Goal: Book appointment/travel/reservation

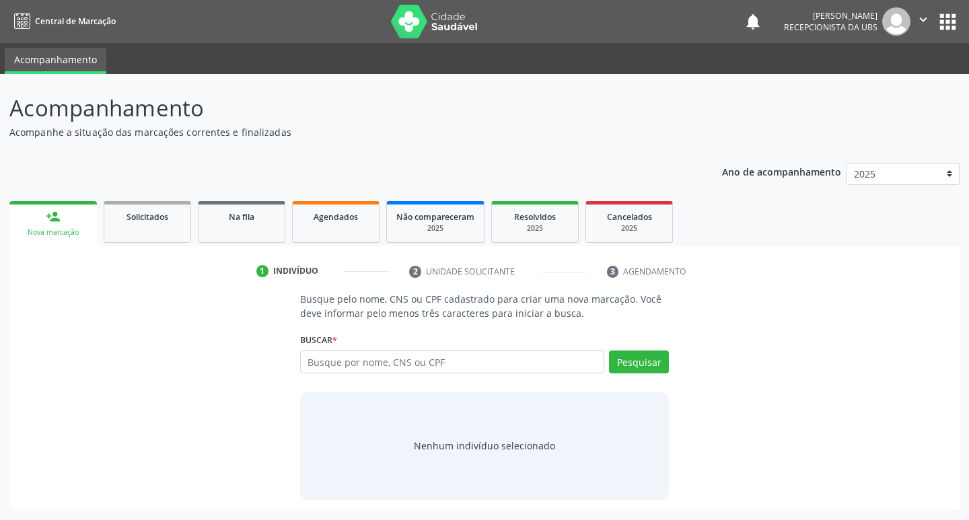
click at [393, 368] on input "text" at bounding box center [452, 362] width 305 height 23
type input "[PERSON_NAME]"
click at [649, 352] on button "Pesquisar" at bounding box center [639, 362] width 60 height 23
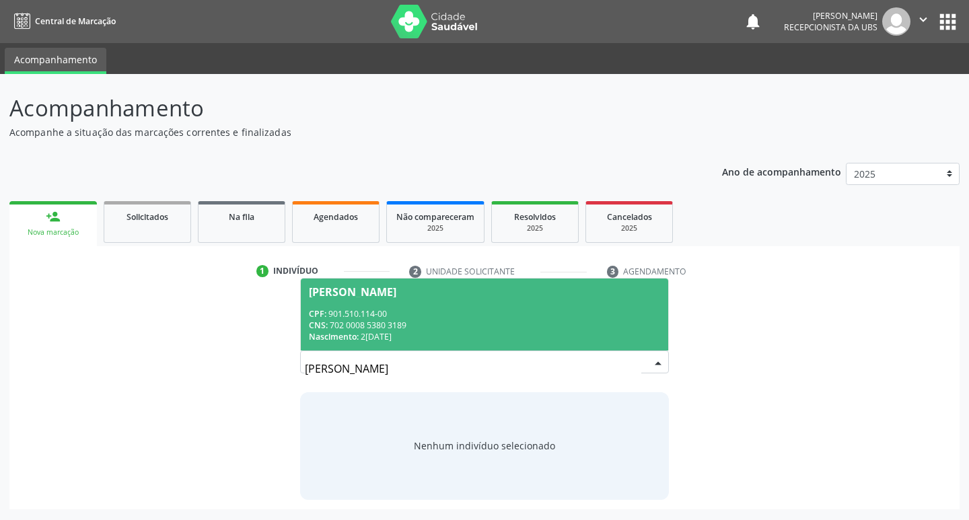
click at [460, 309] on div "CPF: 901.510.114-00" at bounding box center [485, 313] width 352 height 11
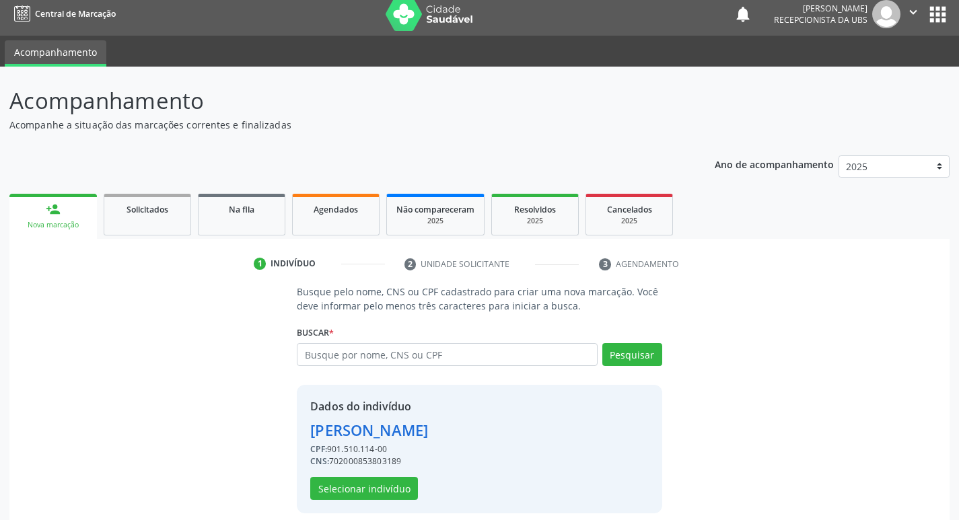
scroll to position [20, 0]
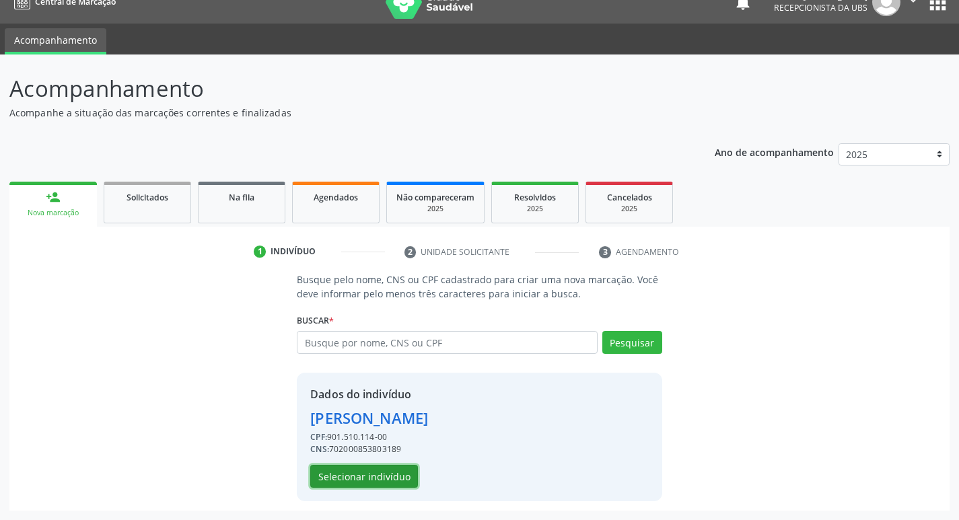
click at [379, 480] on button "Selecionar indivíduo" at bounding box center [364, 476] width 108 height 23
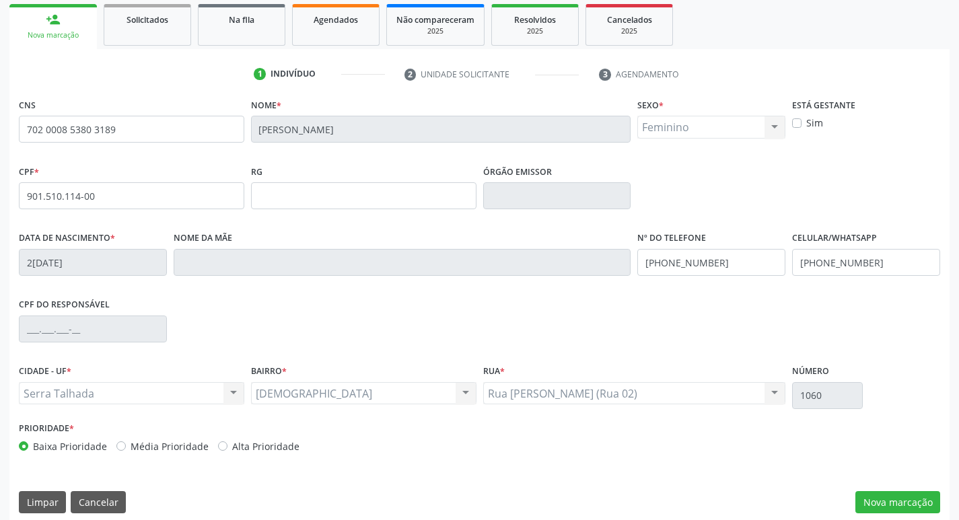
scroll to position [209, 0]
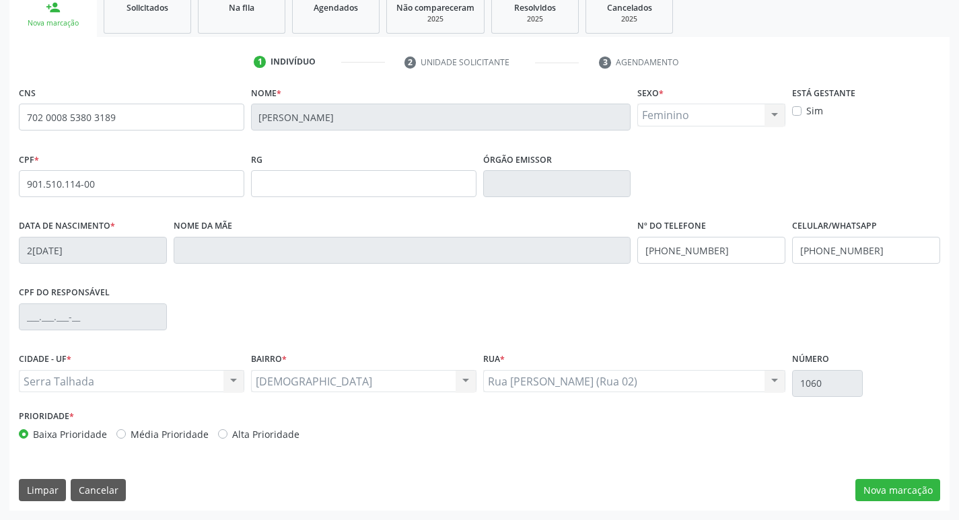
click at [891, 504] on div "CNS 702 0008 5380 3189 [GEOGRAPHIC_DATA] * [PERSON_NAME] Dino Sexo * Feminino M…" at bounding box center [479, 297] width 940 height 428
click at [897, 490] on button "Nova marcação" at bounding box center [898, 490] width 85 height 23
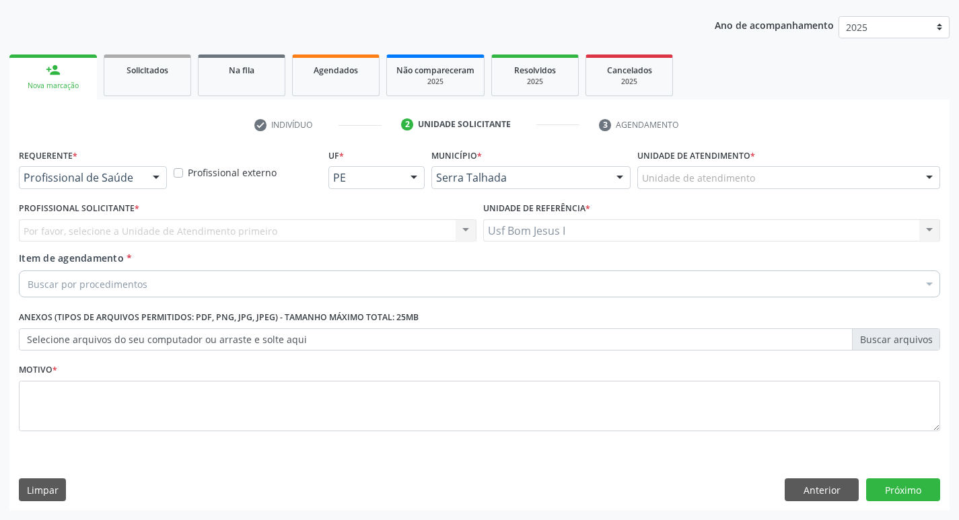
scroll to position [147, 0]
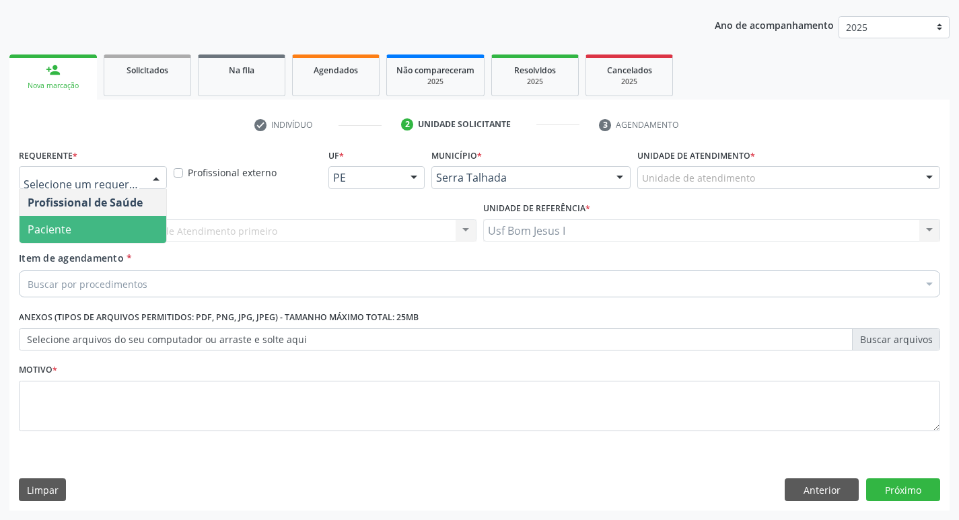
click at [127, 233] on span "Paciente" at bounding box center [93, 229] width 147 height 27
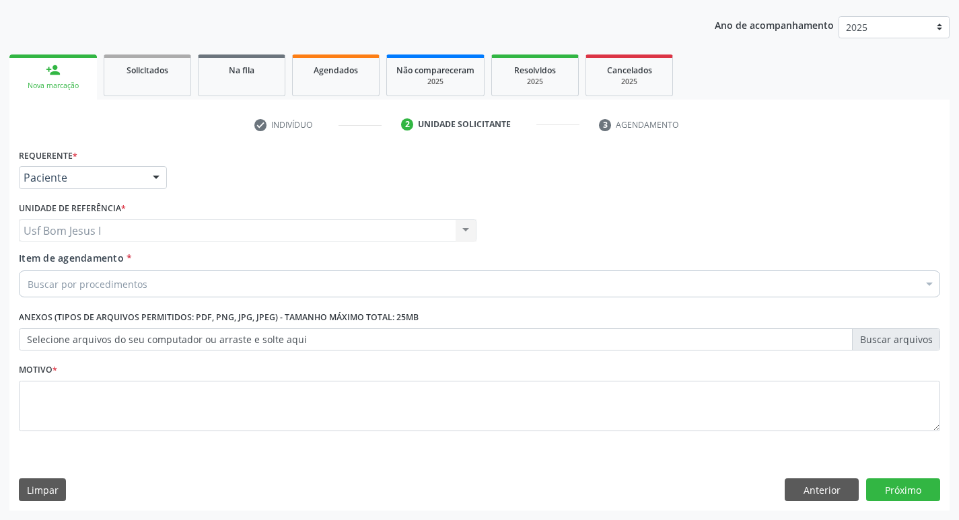
click at [150, 281] on div "Buscar por procedimentos" at bounding box center [480, 284] width 922 height 27
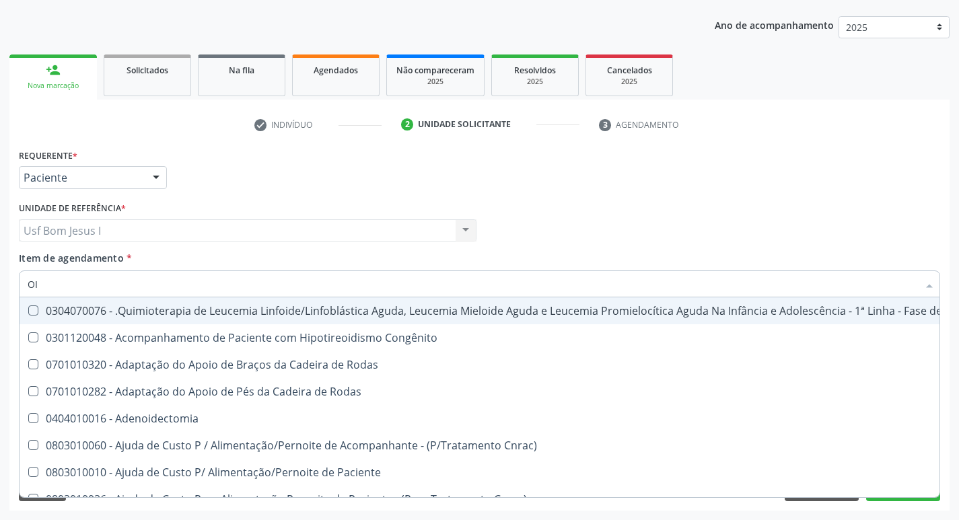
type input "O"
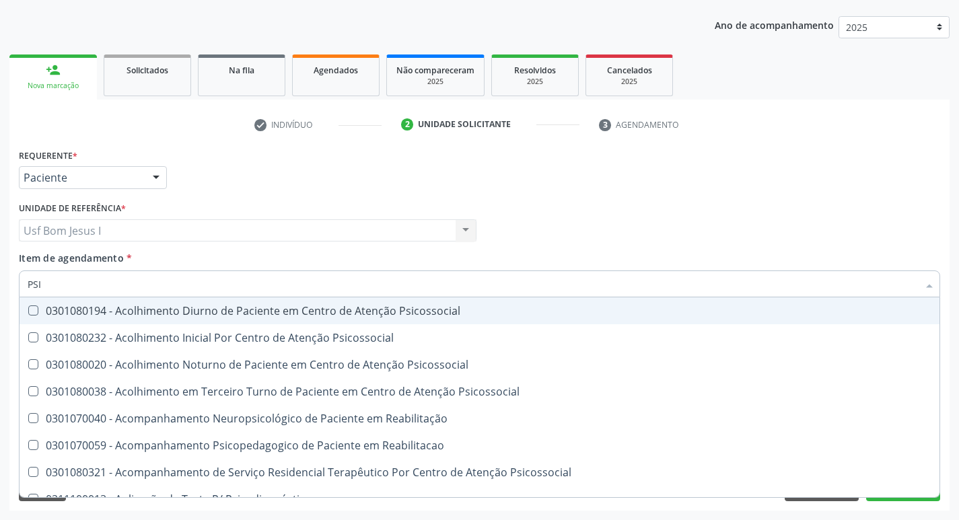
type input "PSIQ"
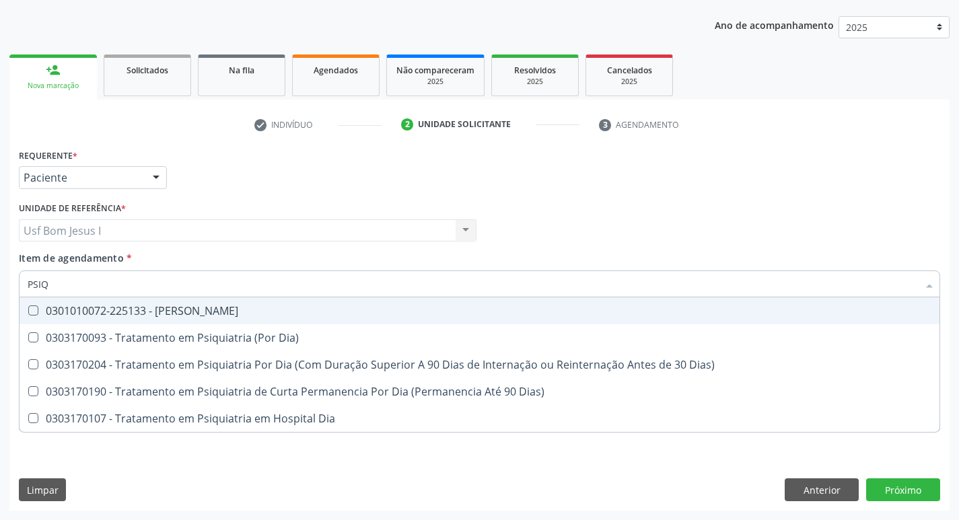
click at [202, 315] on div "0301010072-225133 - [PERSON_NAME]" at bounding box center [480, 311] width 904 height 11
checkbox Psiquiatra "true"
click at [639, 260] on div "Item de agendamento * PSIQ Desfazer seleção 0301010072-225133 - Médico Psiquiat…" at bounding box center [480, 272] width 922 height 42
checkbox Dia\) "true"
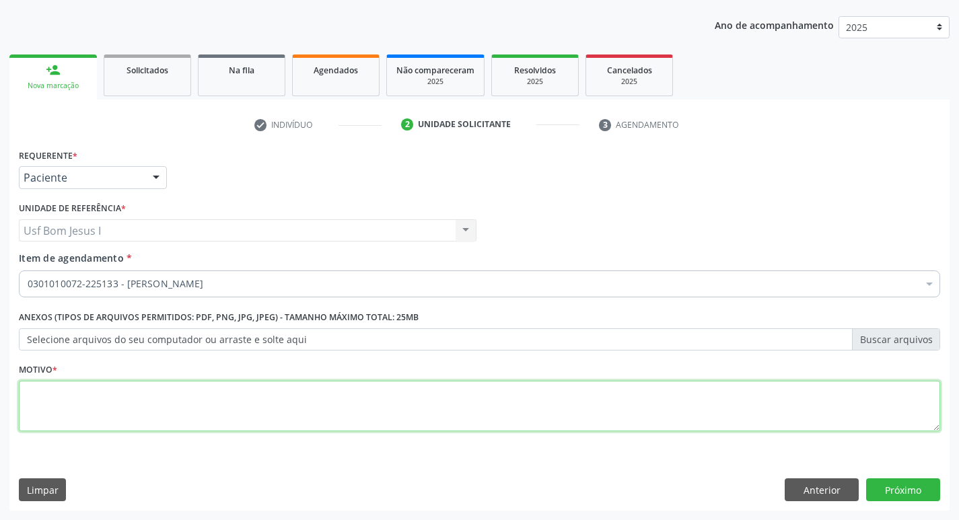
click at [413, 413] on textarea at bounding box center [480, 406] width 922 height 51
type textarea "."
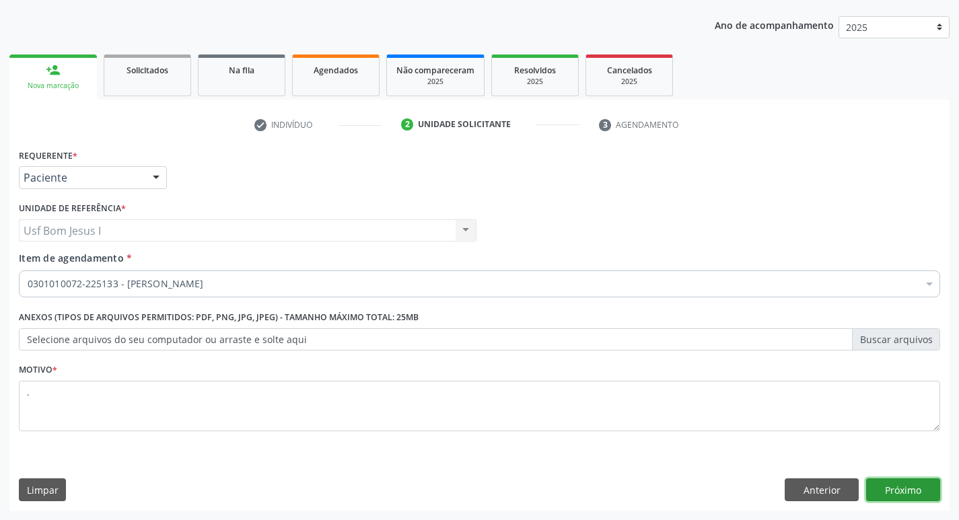
click at [905, 486] on button "Próximo" at bounding box center [903, 490] width 74 height 23
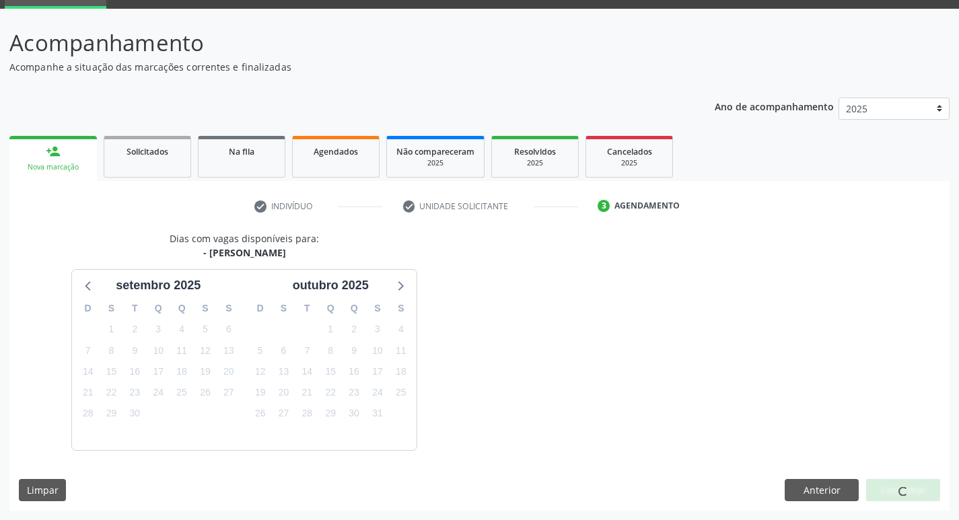
scroll to position [105, 0]
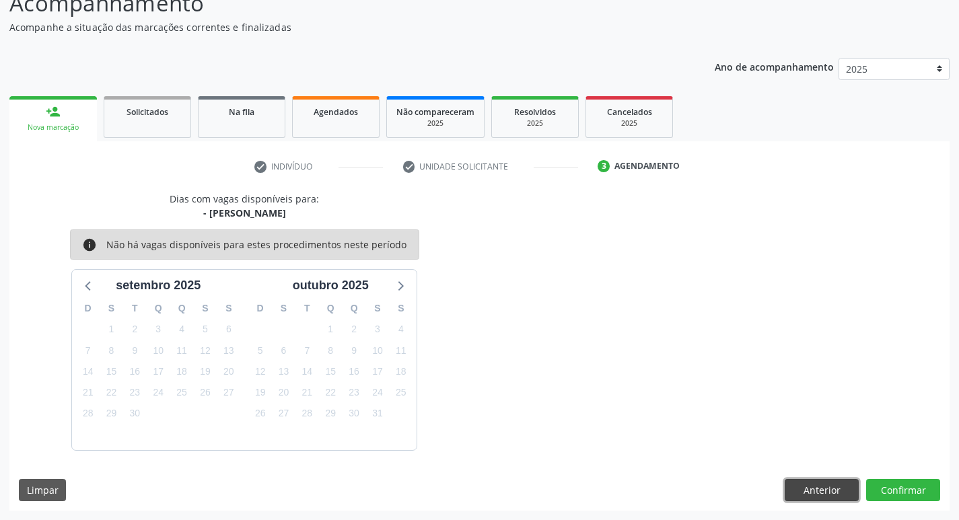
click at [816, 485] on button "Anterior" at bounding box center [822, 490] width 74 height 23
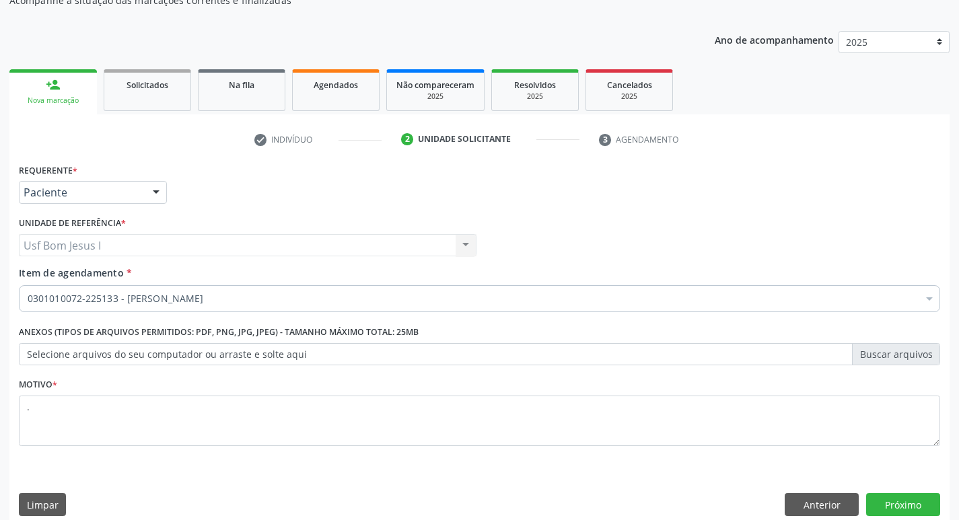
scroll to position [147, 0]
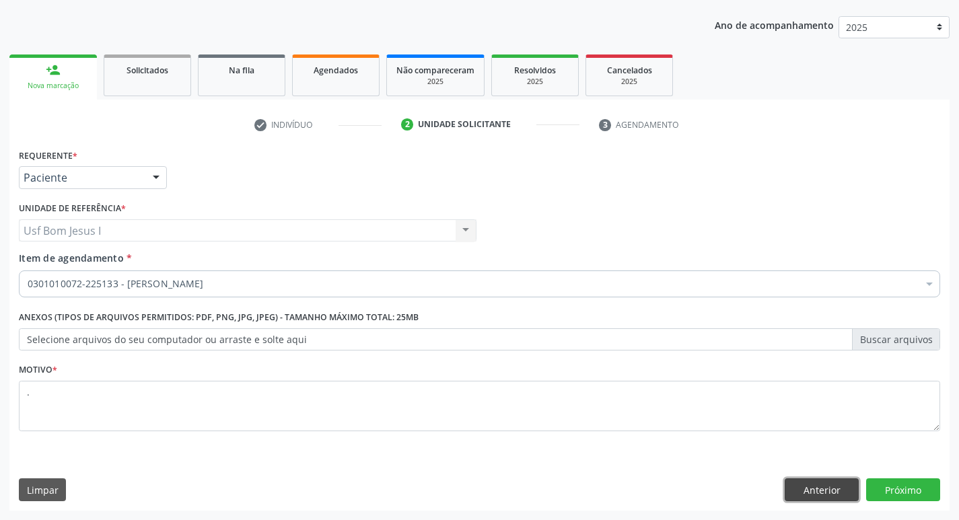
click at [819, 486] on button "Anterior" at bounding box center [822, 490] width 74 height 23
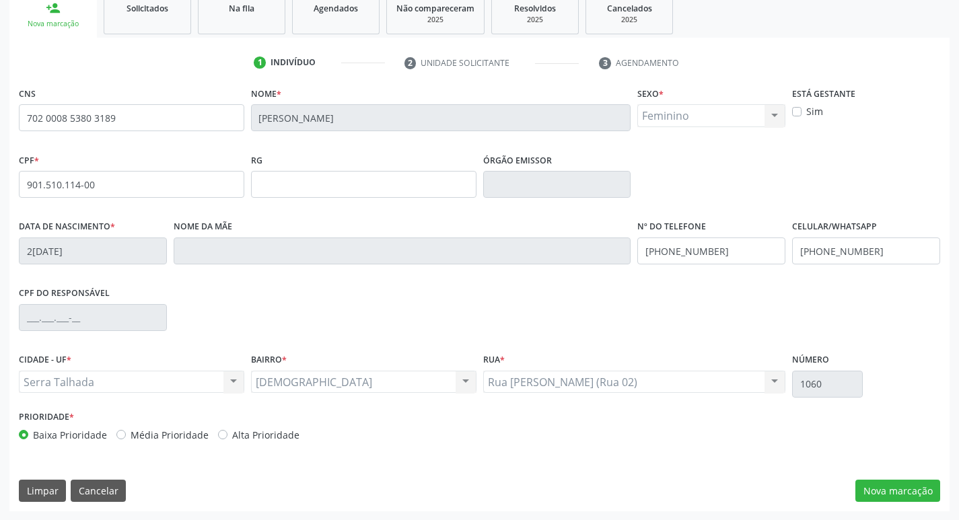
scroll to position [209, 0]
click at [97, 504] on div "CNS 702 0008 5380 3189 [GEOGRAPHIC_DATA] * [PERSON_NAME] Dino Sexo * Feminino M…" at bounding box center [479, 297] width 940 height 428
click at [104, 494] on button "Cancelar" at bounding box center [98, 490] width 55 height 23
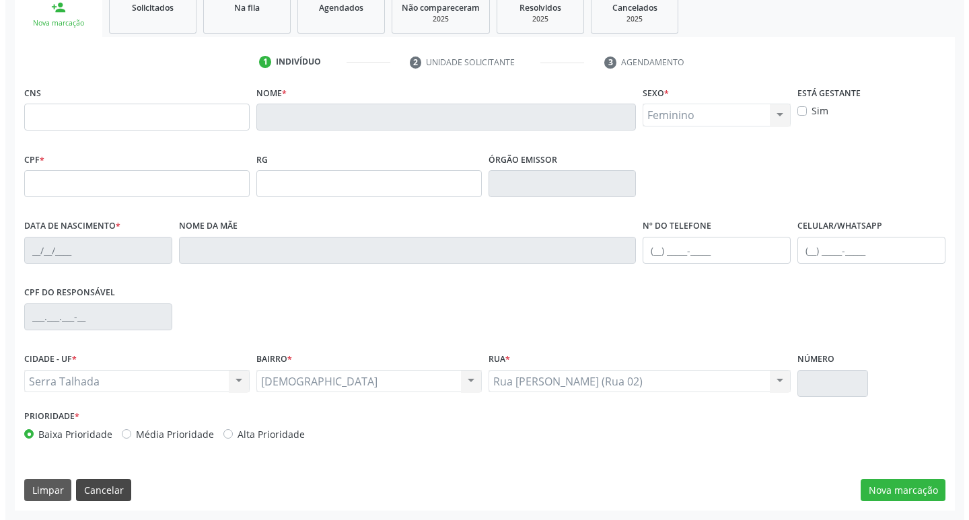
scroll to position [0, 0]
